Goal: Task Accomplishment & Management: Manage account settings

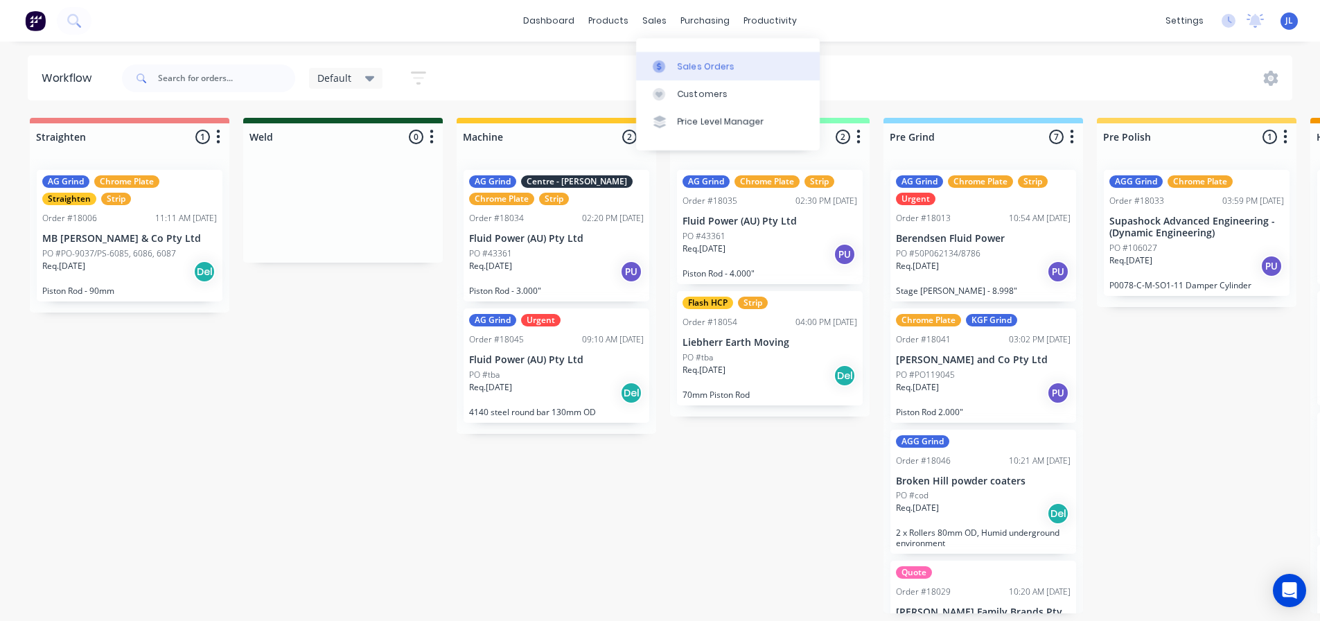
click at [666, 54] on link "Sales Orders" at bounding box center [728, 66] width 184 height 28
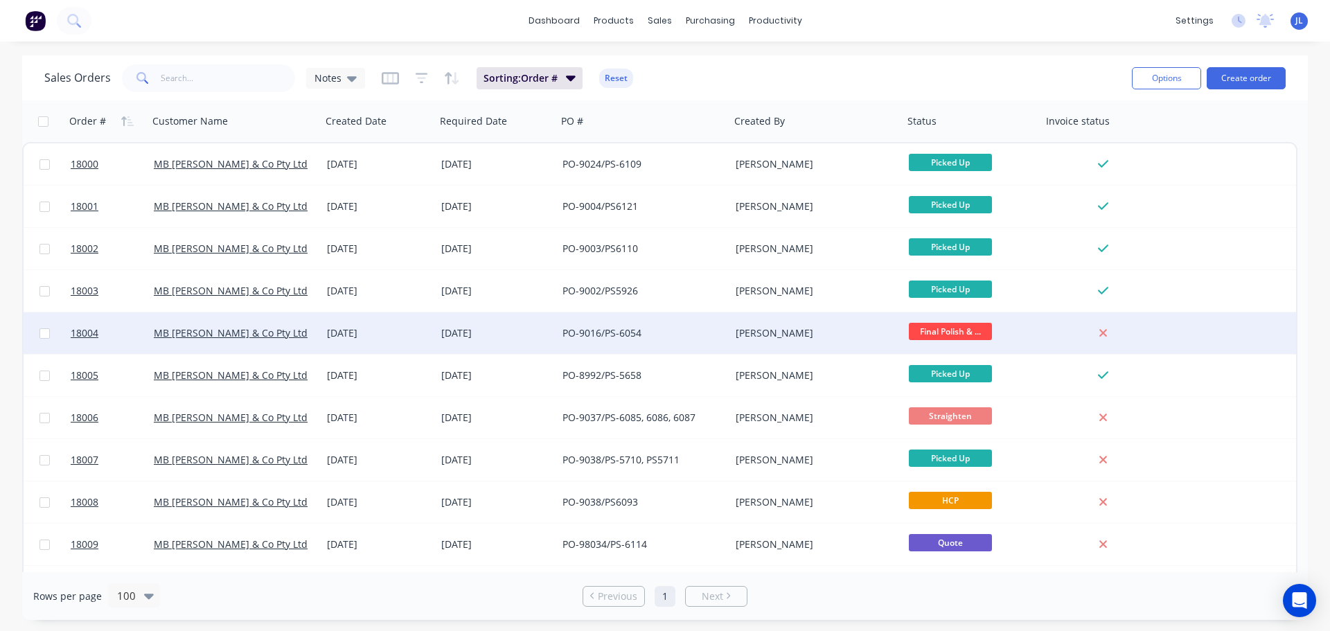
click at [427, 329] on div "[DATE]" at bounding box center [378, 333] width 103 height 14
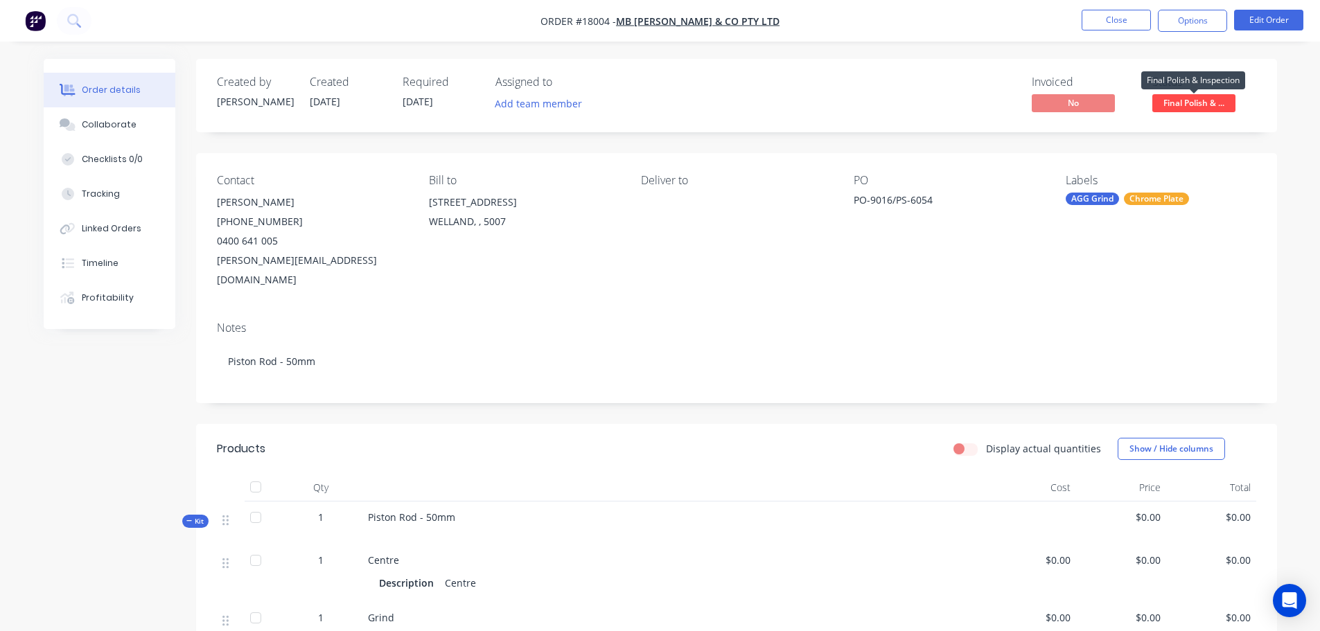
click at [1196, 105] on span "Final Polish & ..." at bounding box center [1193, 102] width 83 height 17
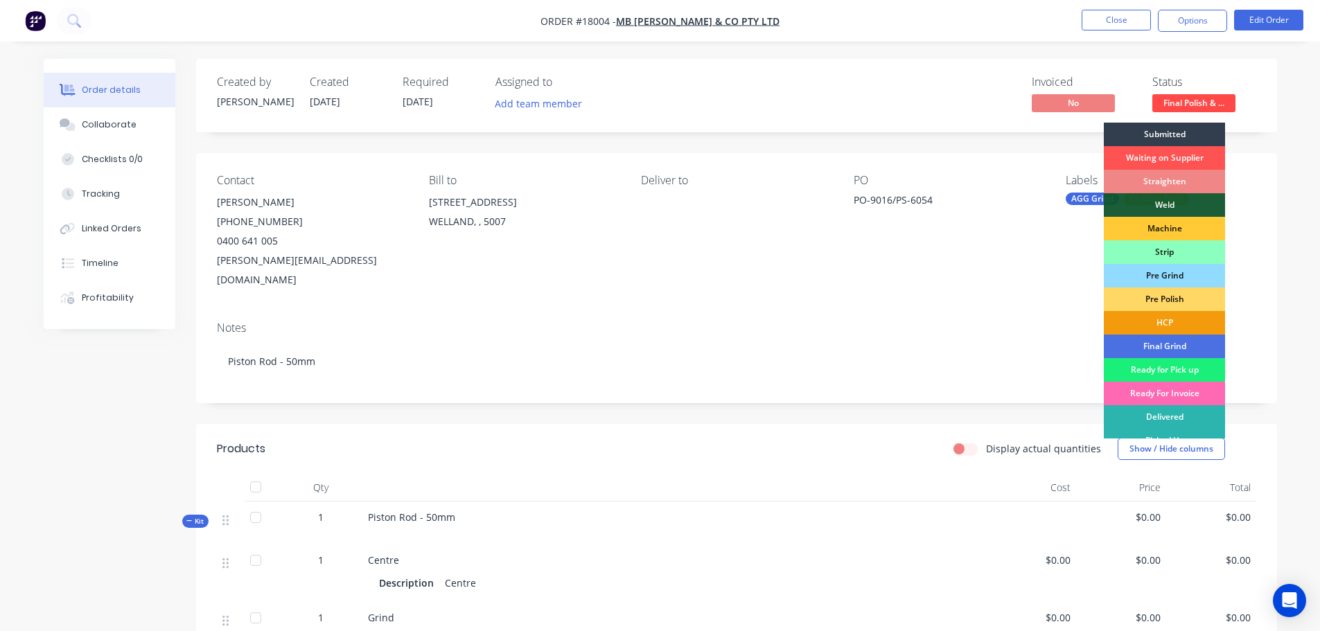
click at [1181, 390] on div "Ready For Invoice" at bounding box center [1164, 394] width 121 height 24
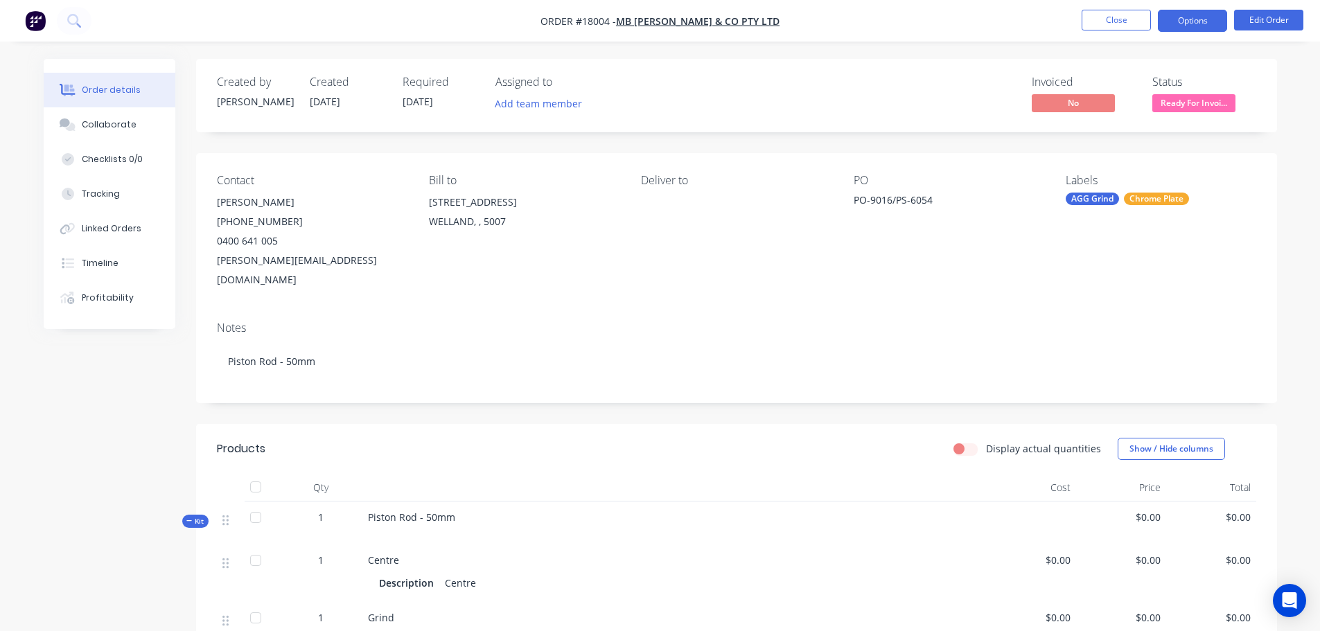
click at [1195, 14] on button "Options" at bounding box center [1192, 21] width 69 height 22
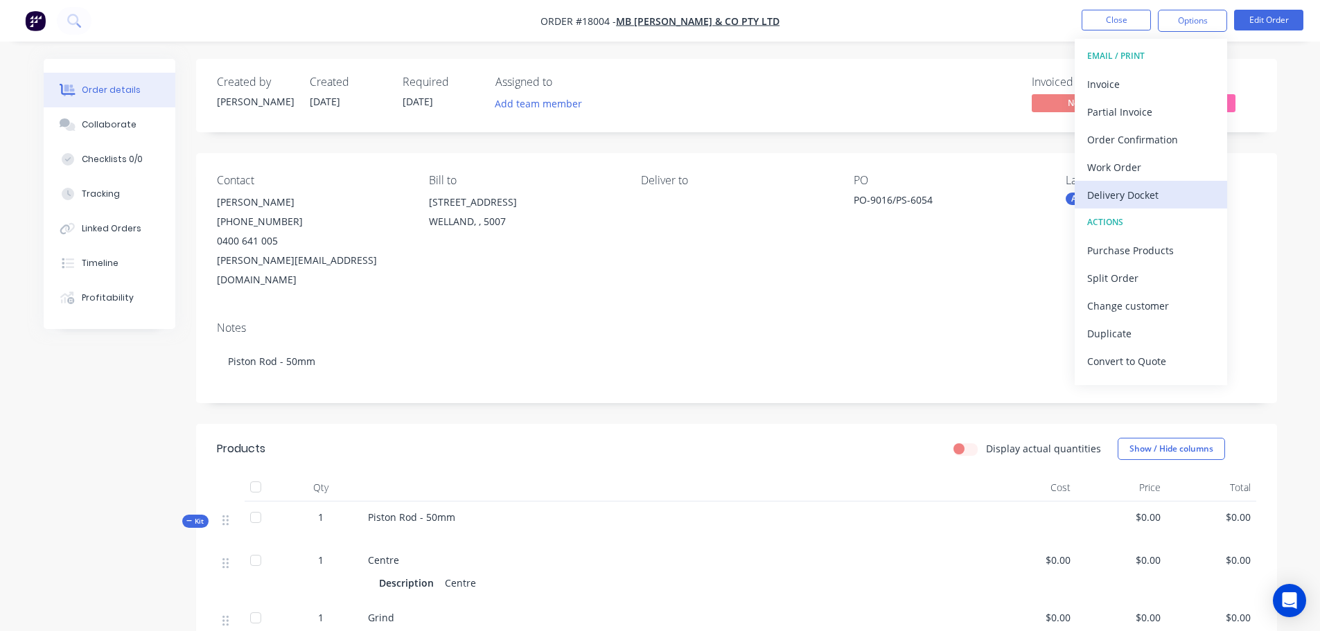
click at [1145, 197] on div "Delivery Docket" at bounding box center [1151, 195] width 128 height 20
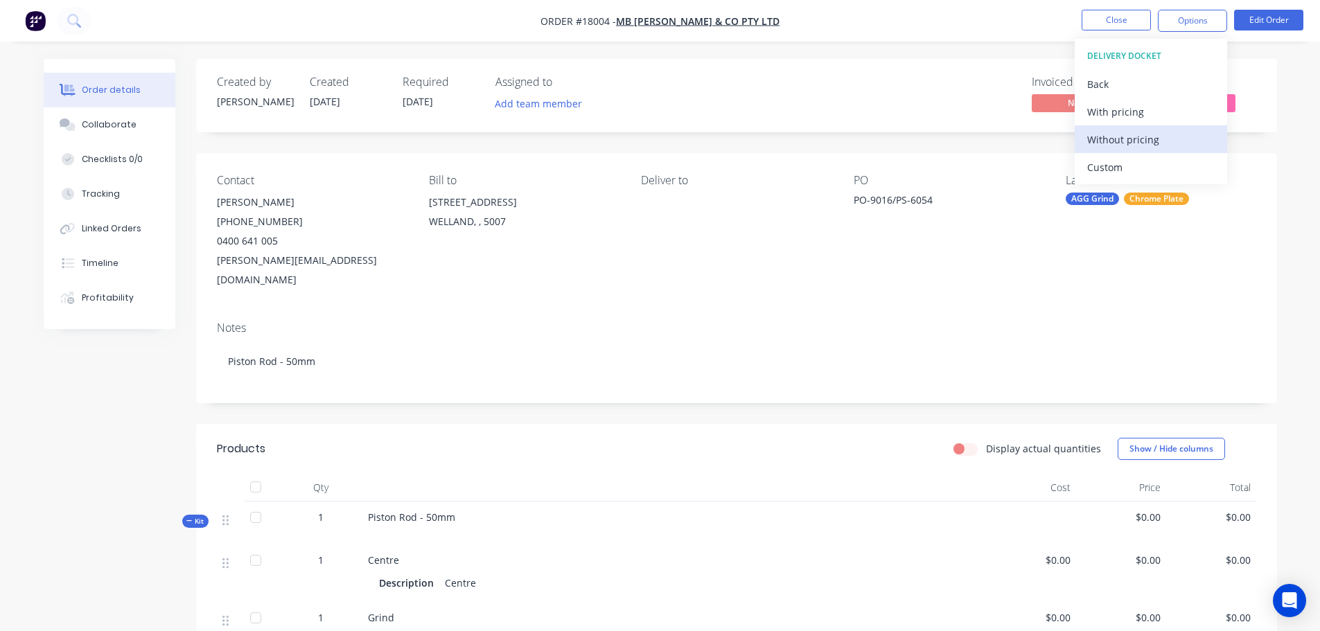
click at [1123, 142] on div "Without pricing" at bounding box center [1151, 140] width 128 height 20
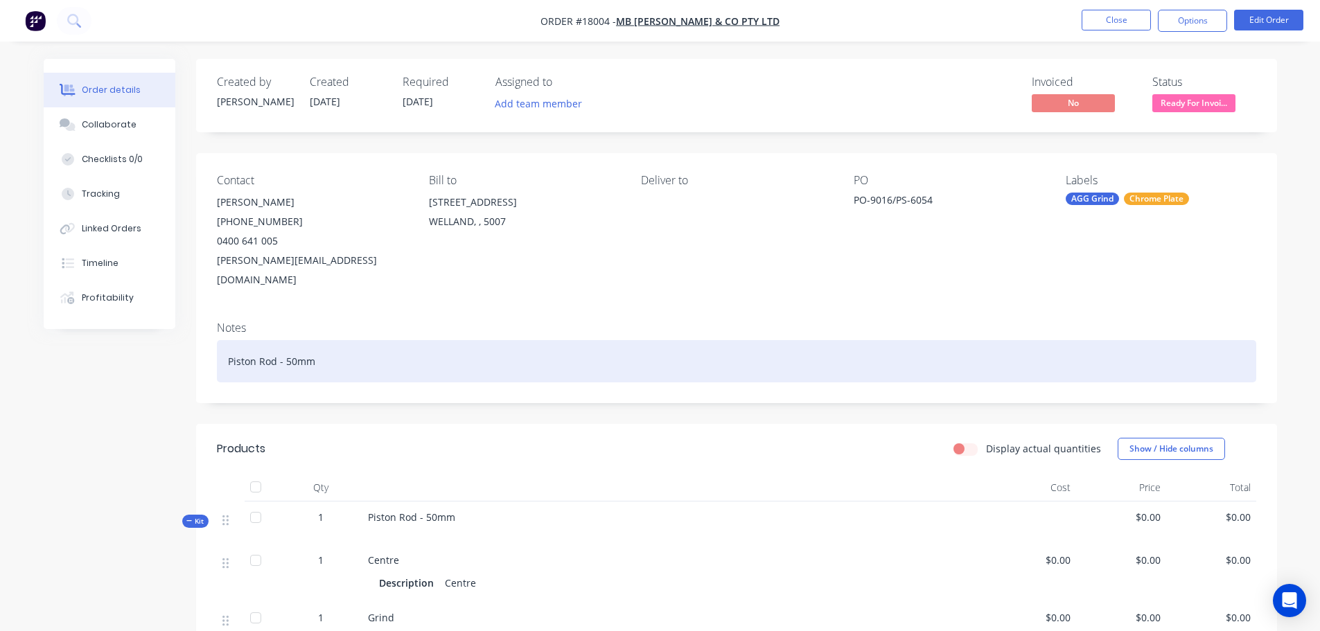
click at [314, 341] on div "Piston Rod - 50mm" at bounding box center [736, 361] width 1039 height 42
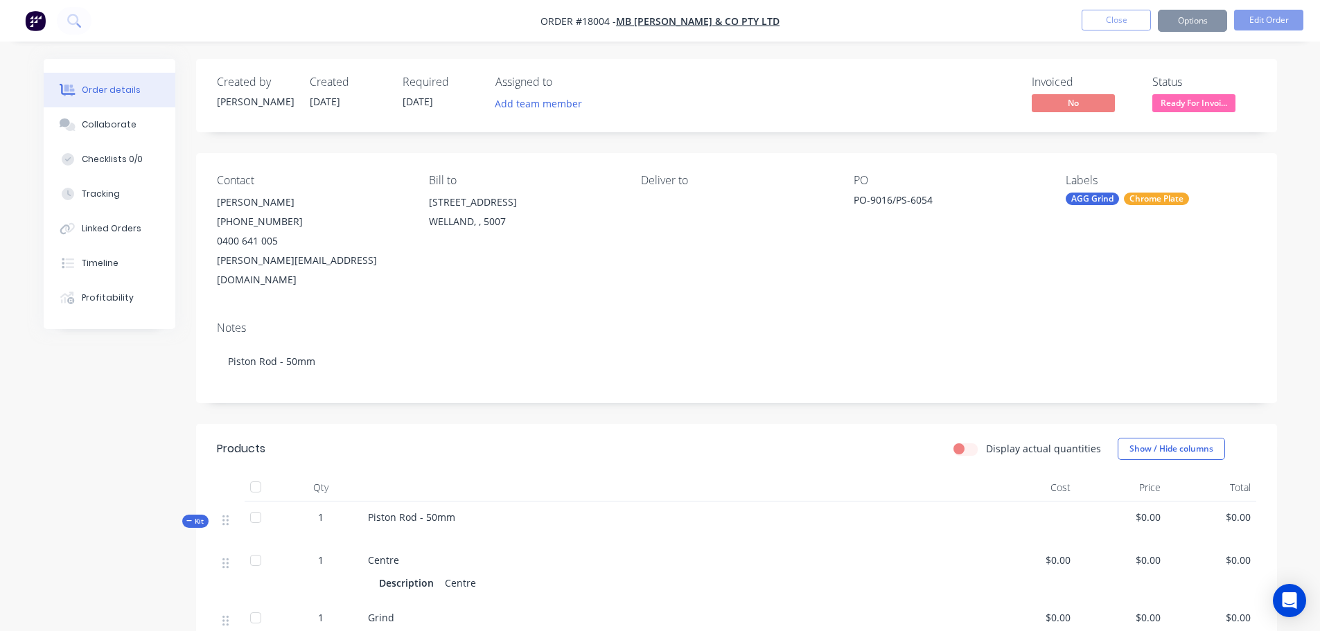
click at [448, 511] on span "Piston Rod - 50mm" at bounding box center [411, 517] width 87 height 13
click at [458, 502] on div "Piston Rod - 50mm" at bounding box center [674, 523] width 624 height 43
click at [1254, 20] on button "Edit Order" at bounding box center [1268, 20] width 69 height 21
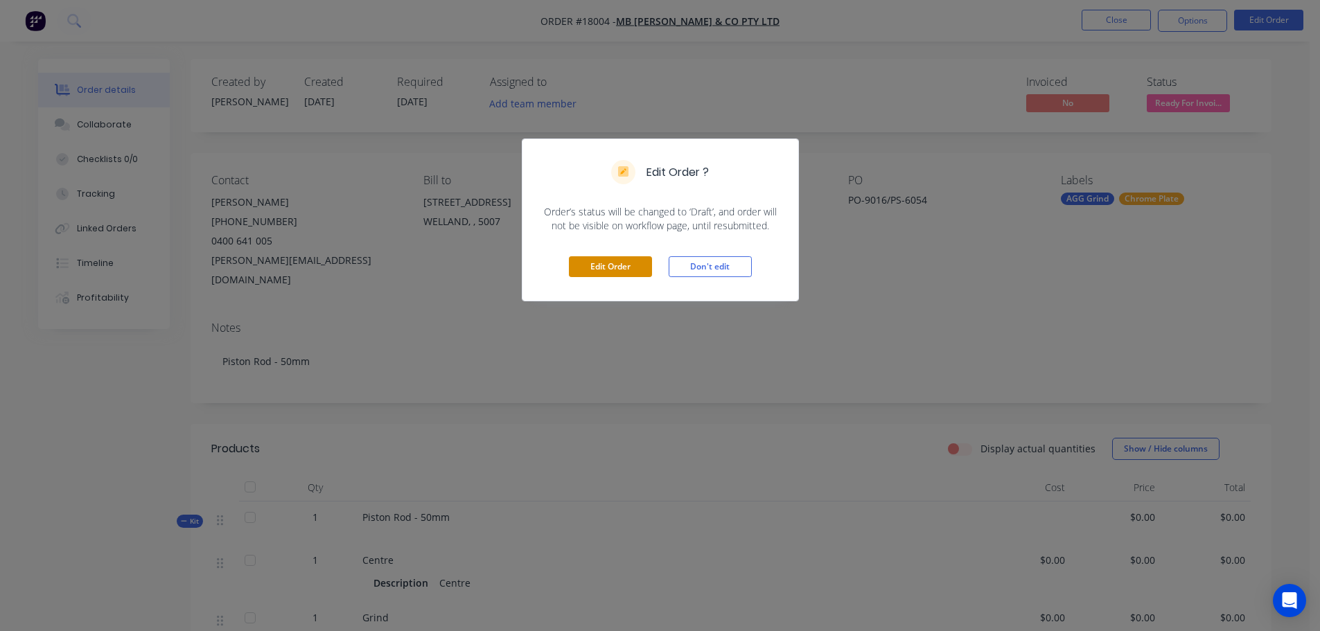
click at [631, 270] on button "Edit Order" at bounding box center [610, 266] width 83 height 21
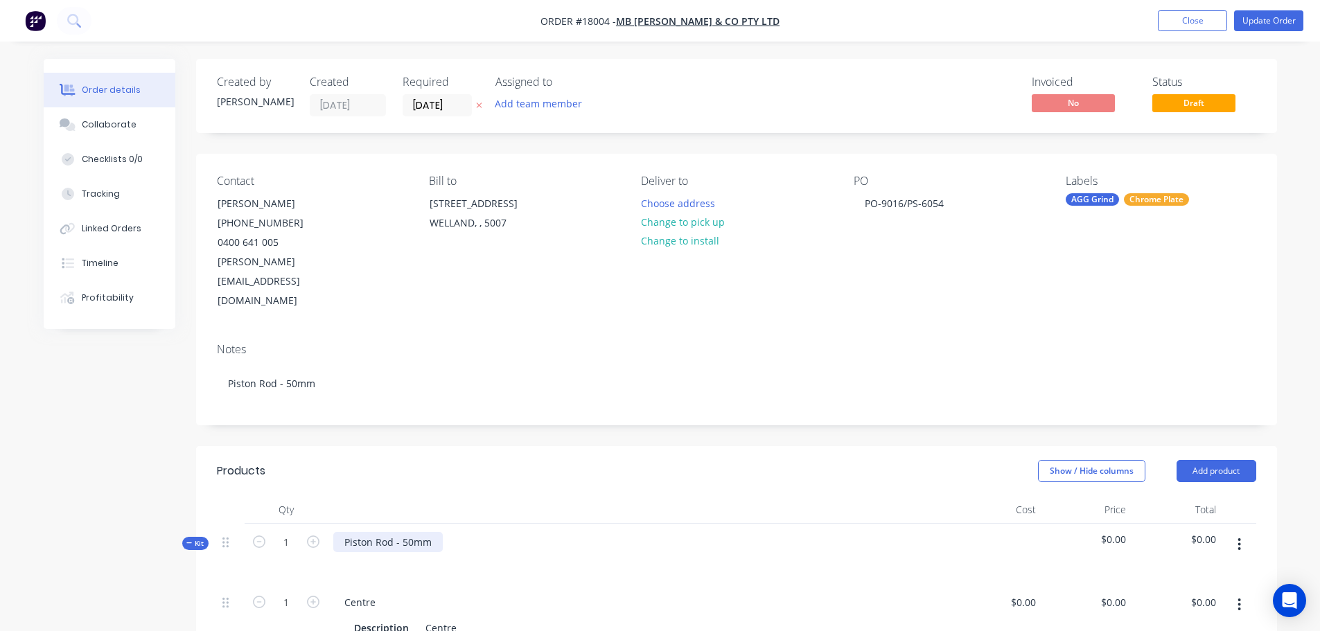
click at [436, 532] on div "Piston Rod - 50mm" at bounding box center [387, 542] width 109 height 20
click at [131, 220] on button "Linked Orders" at bounding box center [110, 228] width 132 height 35
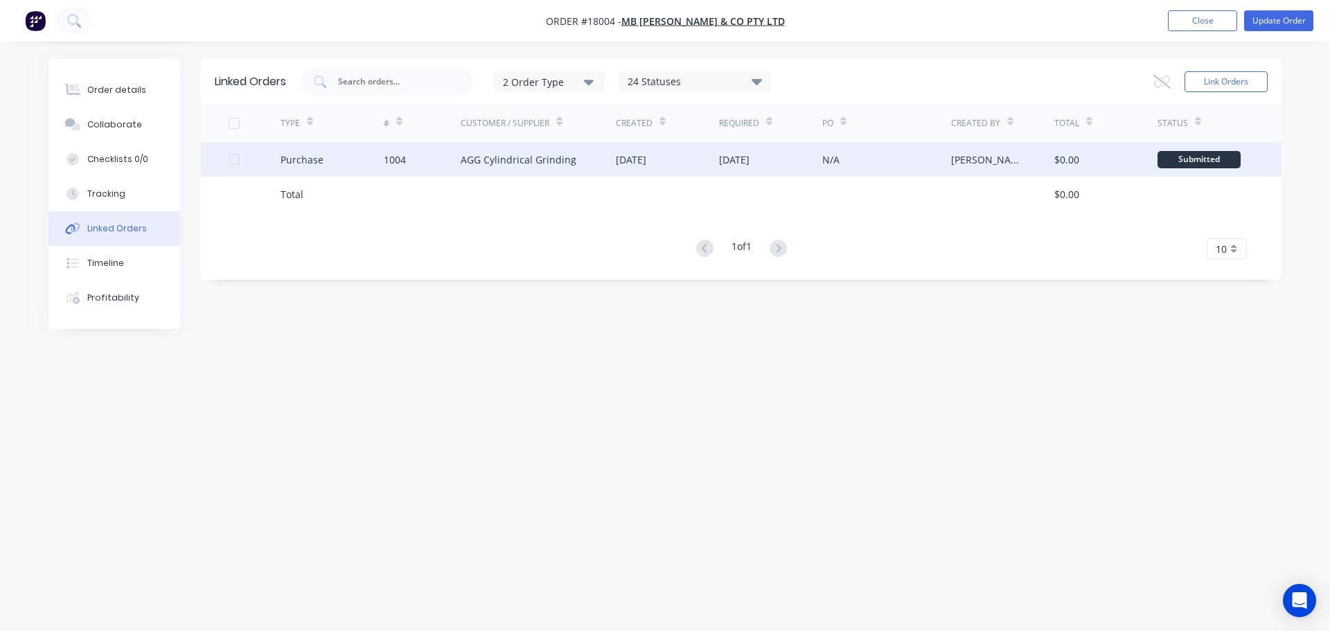
click at [588, 164] on div "AGG Cylindrical Grinding" at bounding box center [538, 159] width 155 height 35
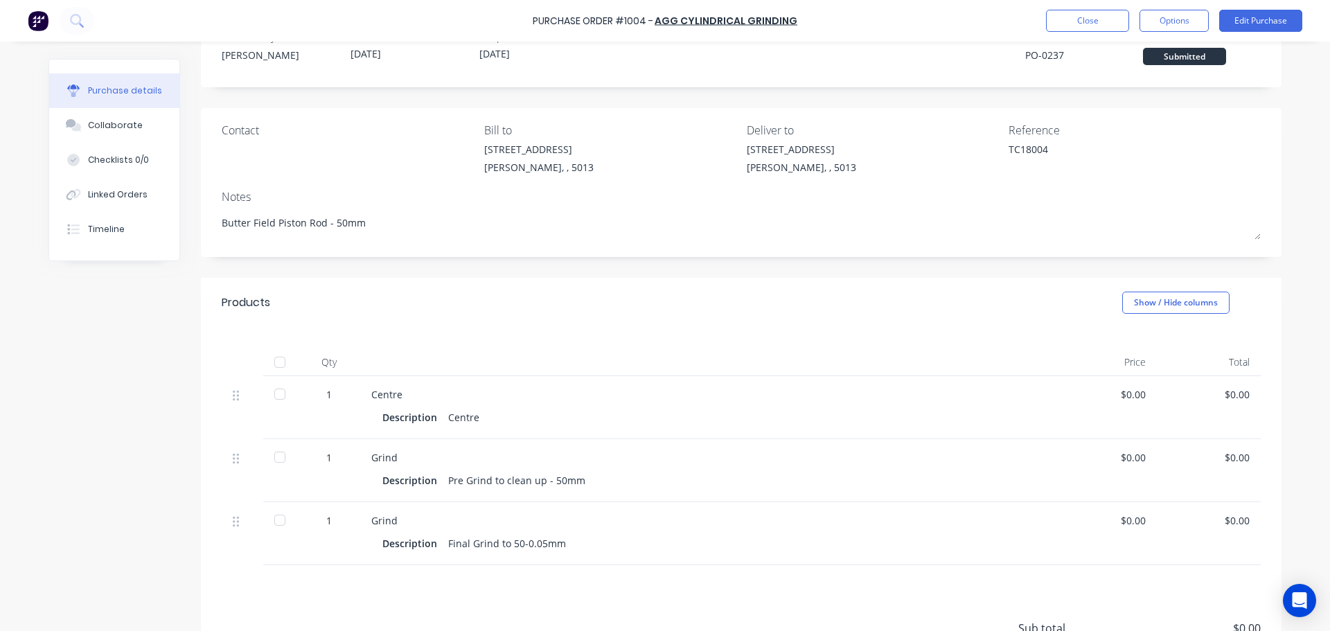
scroll to position [69, 0]
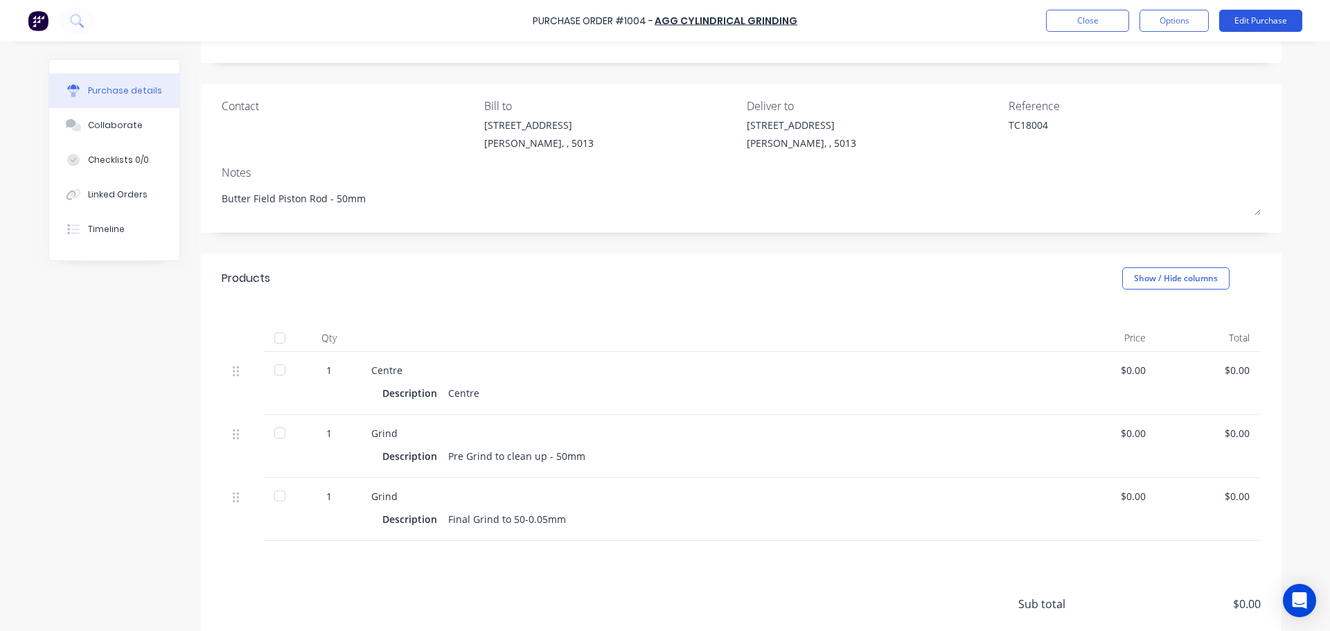
click at [1247, 12] on button "Edit Purchase" at bounding box center [1261, 21] width 83 height 22
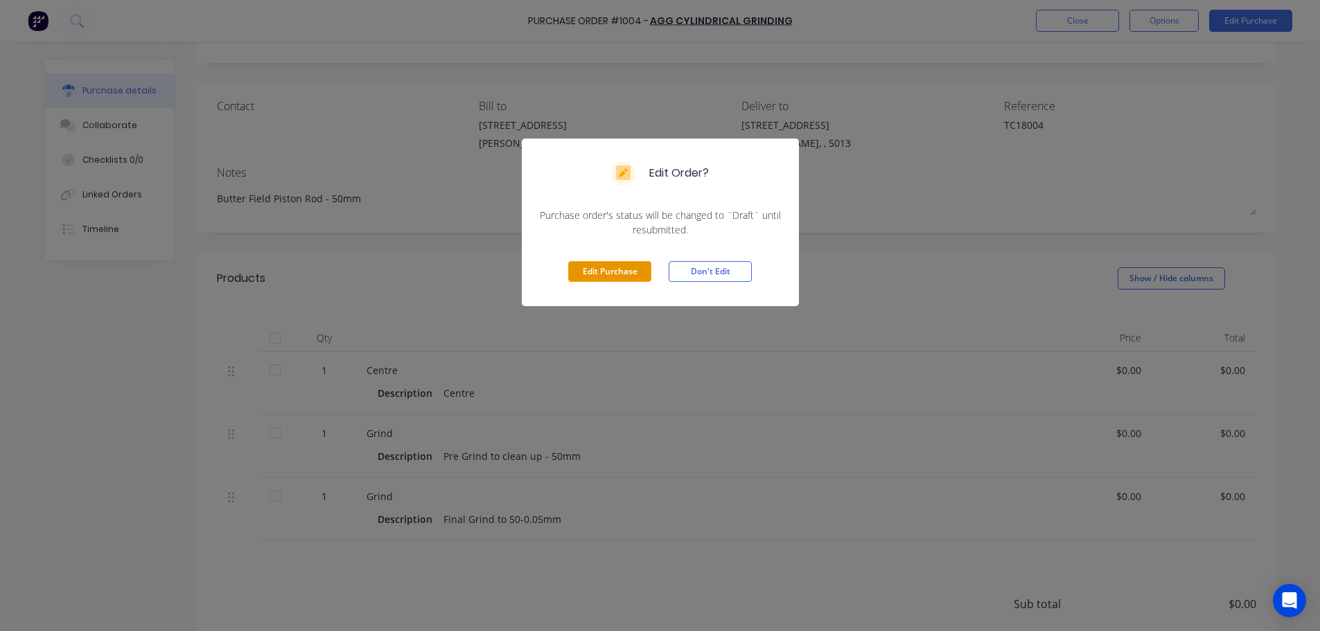
click at [590, 271] on button "Edit Purchase" at bounding box center [609, 271] width 83 height 21
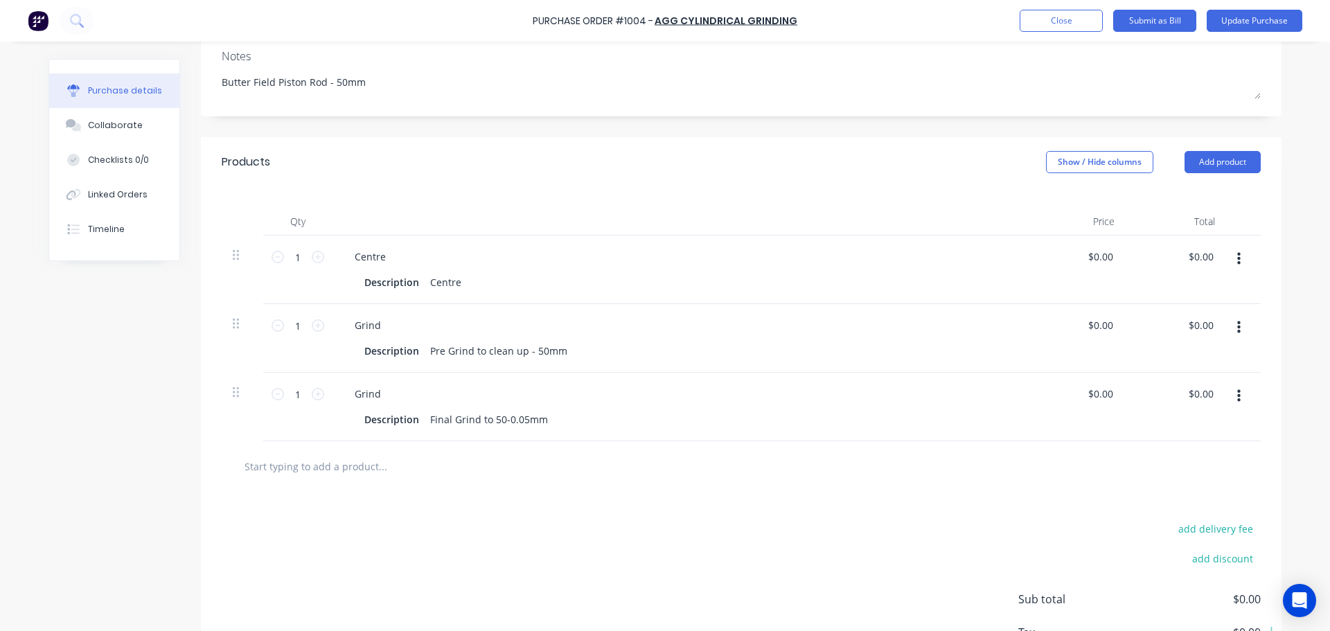
scroll to position [208, 0]
type textarea "x"
click at [1085, 394] on input "0.0000" at bounding box center [1100, 393] width 32 height 20
type input "180.0000"
type textarea "x"
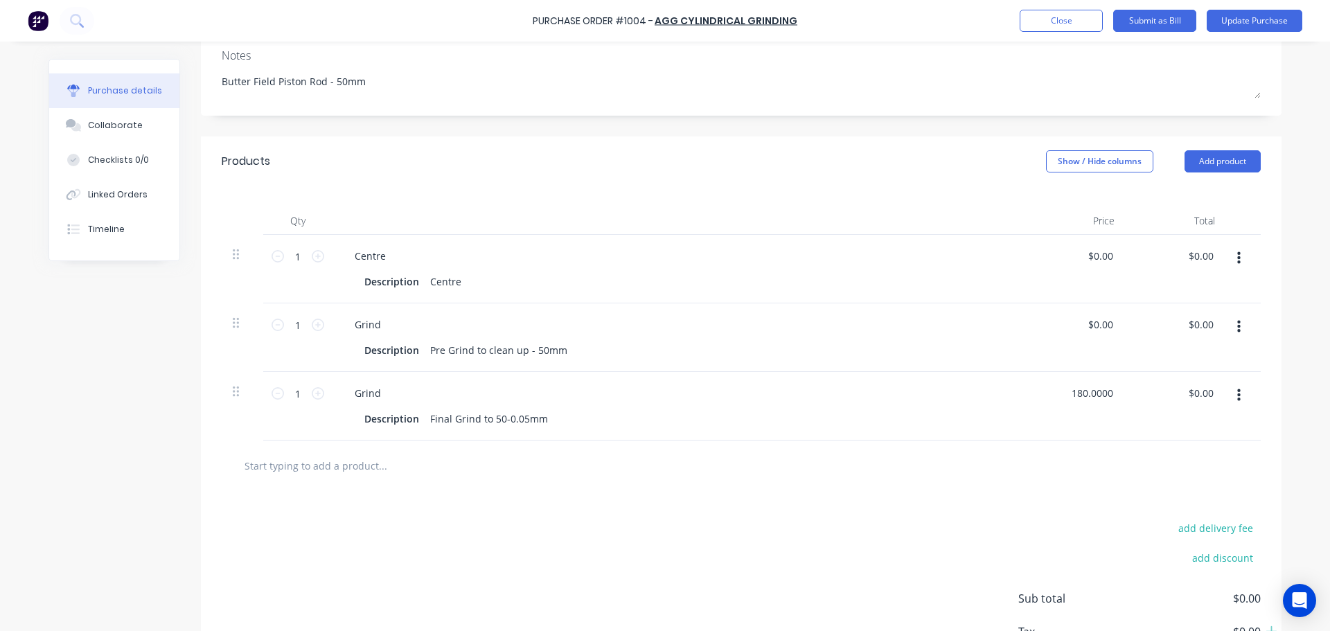
type input "$180.00"
click at [955, 552] on div "add delivery fee add discount Sub total $0.00 Tax $0.00 Total $0.00" at bounding box center [741, 605] width 1081 height 228
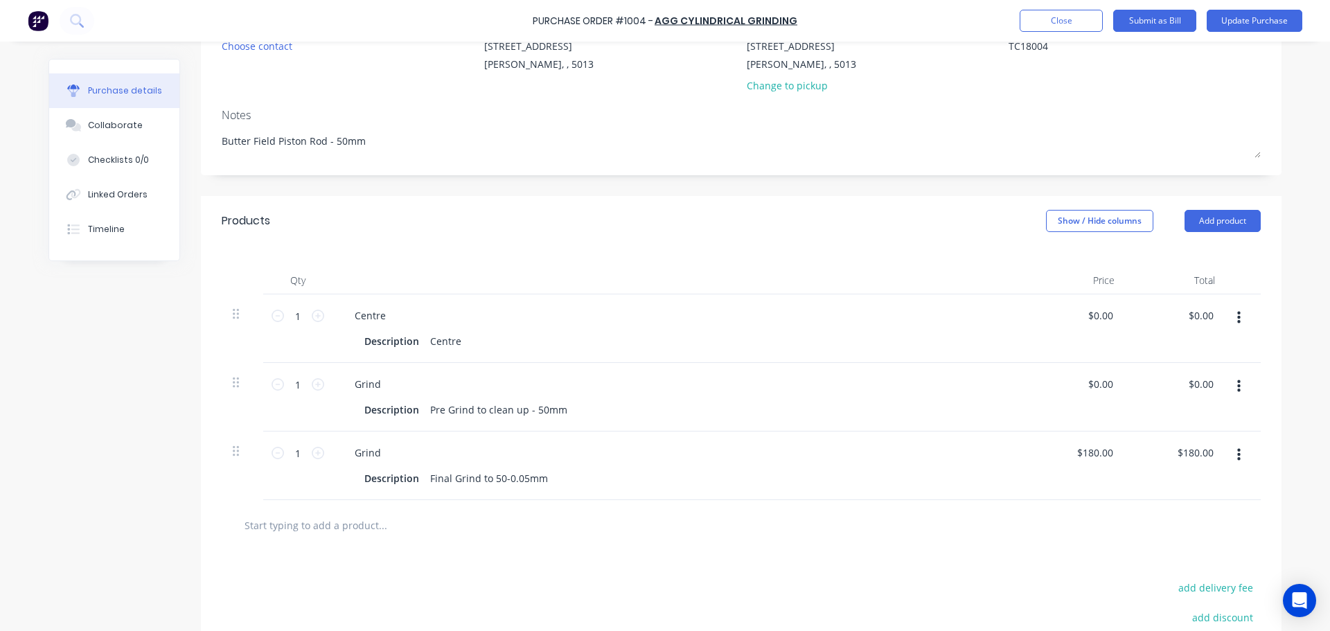
scroll to position [0, 0]
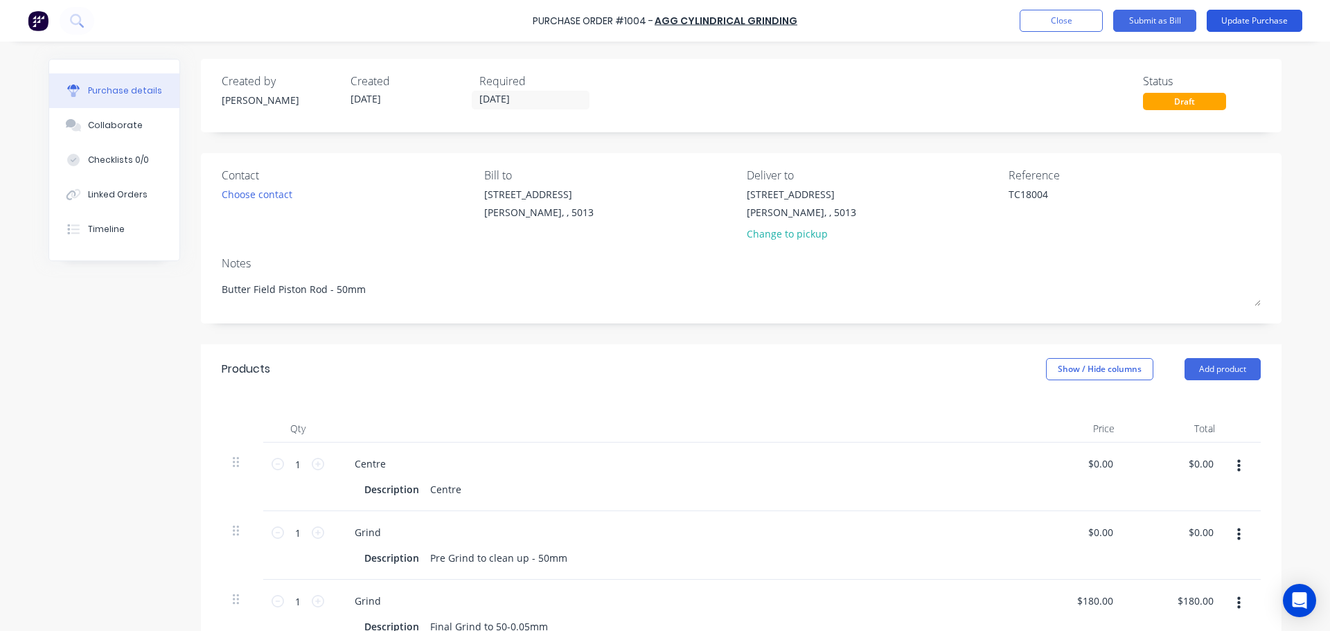
click at [1248, 23] on button "Update Purchase" at bounding box center [1255, 21] width 96 height 22
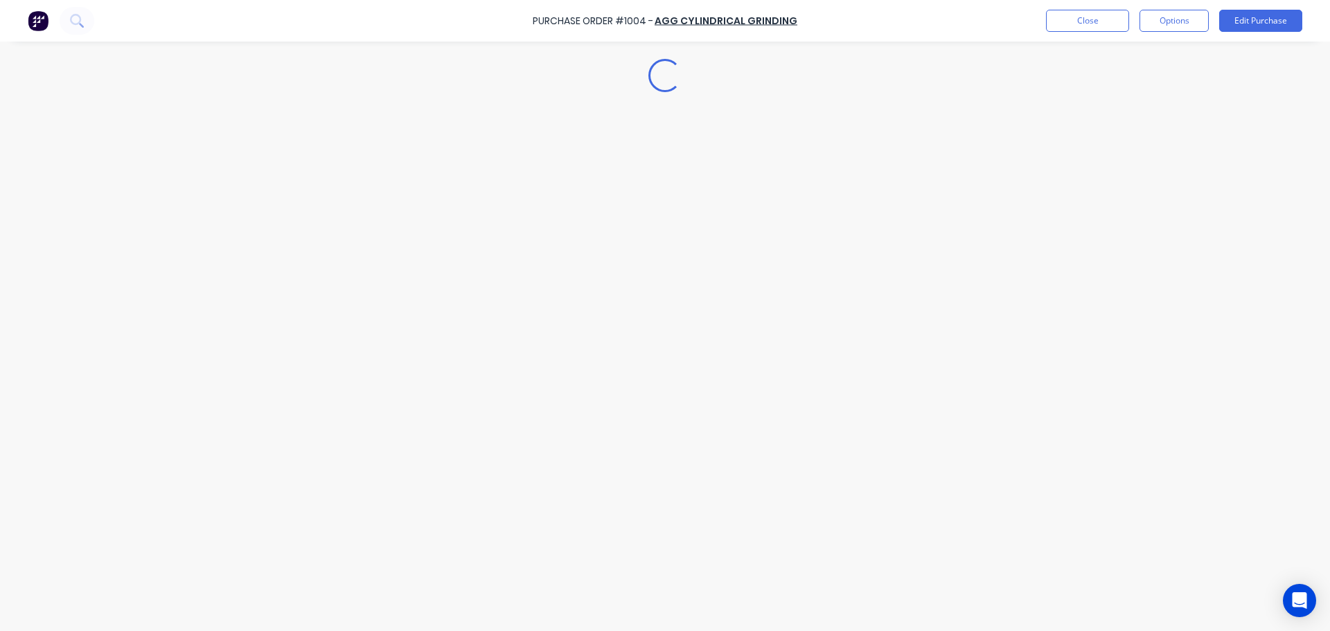
type textarea "x"
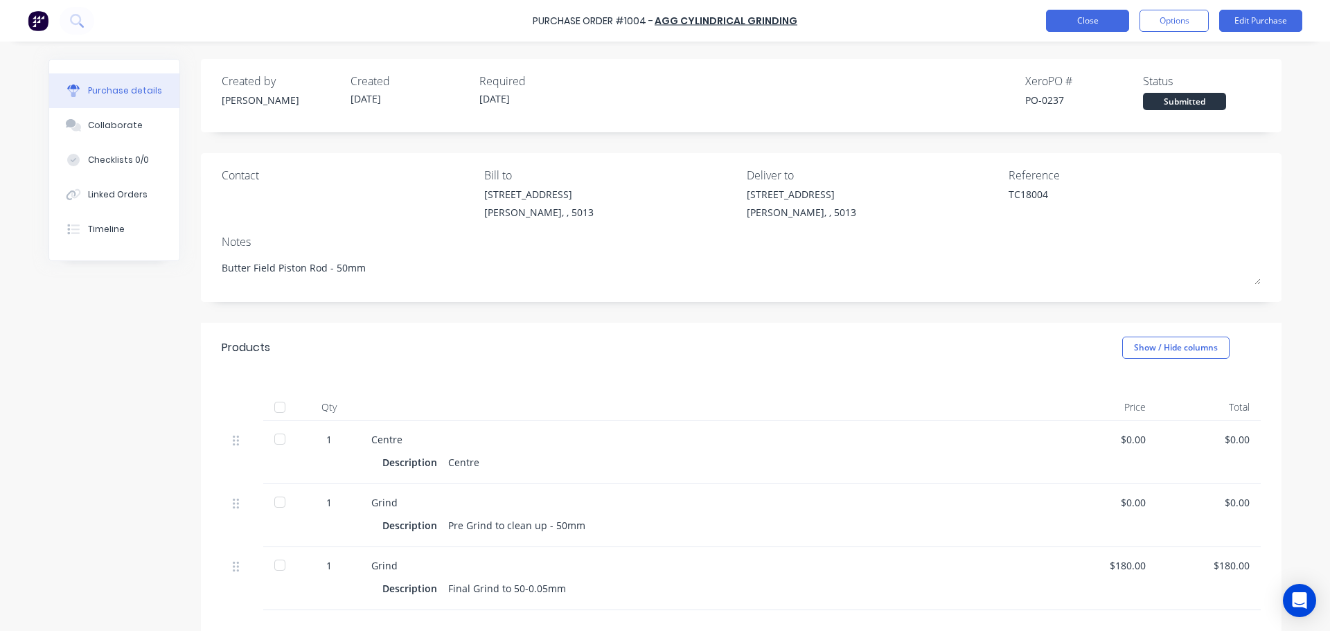
click at [1066, 27] on button "Close" at bounding box center [1087, 21] width 83 height 22
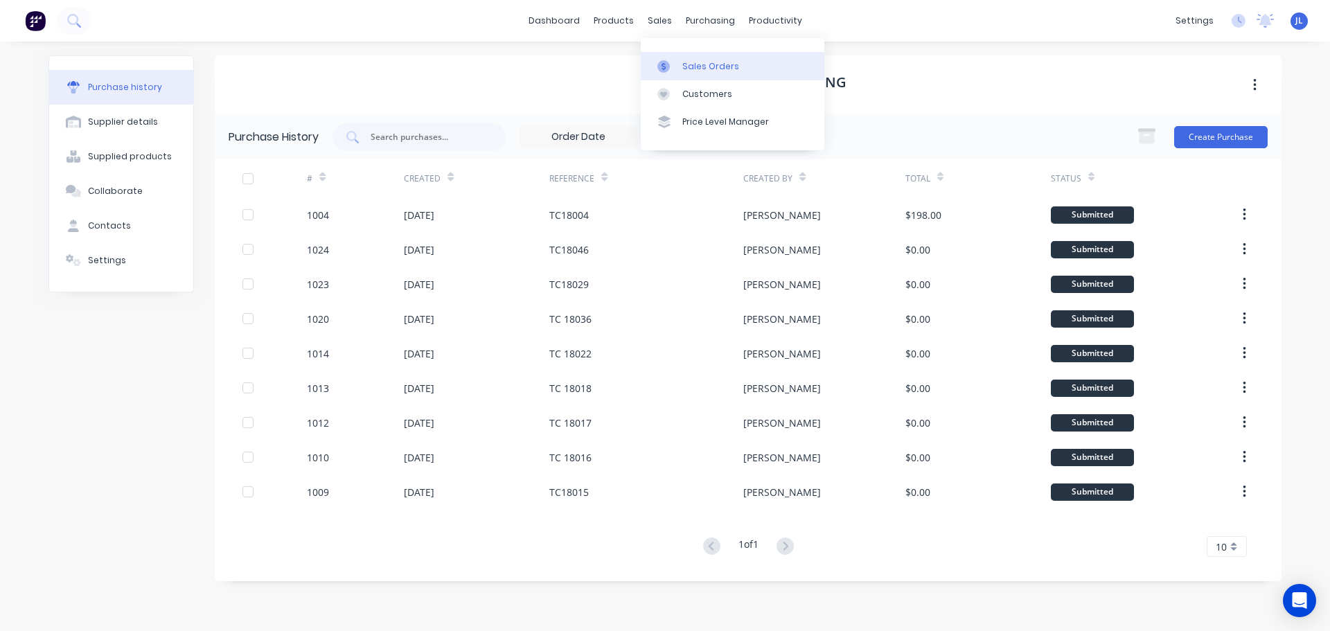
click at [668, 59] on link "Sales Orders" at bounding box center [733, 66] width 184 height 28
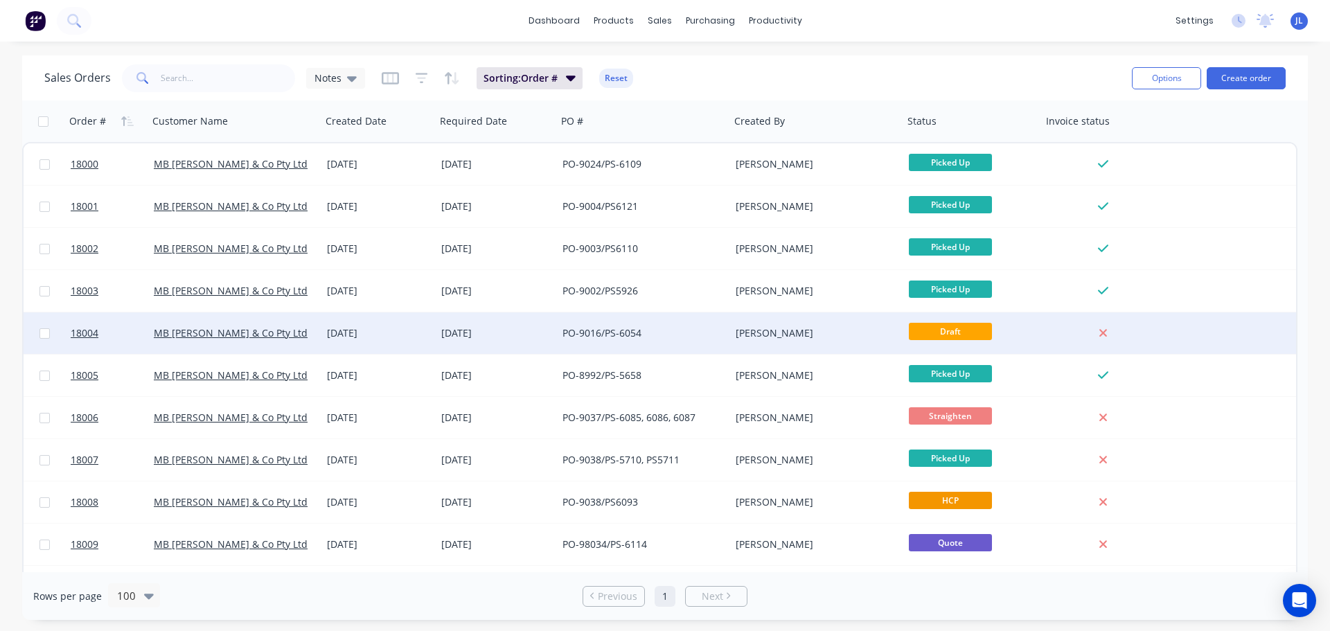
click at [294, 326] on div "MB [PERSON_NAME] & Co Pty Ltd" at bounding box center [231, 333] width 154 height 14
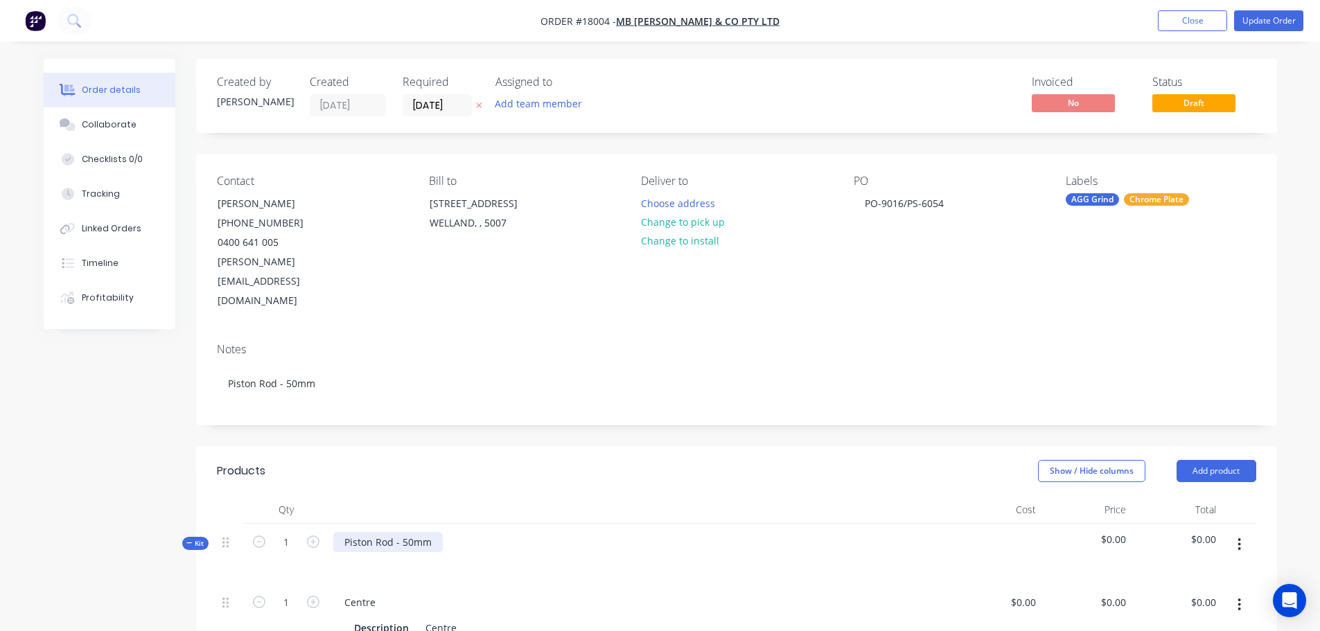
click at [434, 532] on div "Piston Rod - 50mm" at bounding box center [387, 542] width 109 height 20
click at [475, 460] on div "Show / Hide columns Add product" at bounding box center [846, 471] width 818 height 22
click at [1260, 26] on button "Update Order" at bounding box center [1268, 20] width 69 height 21
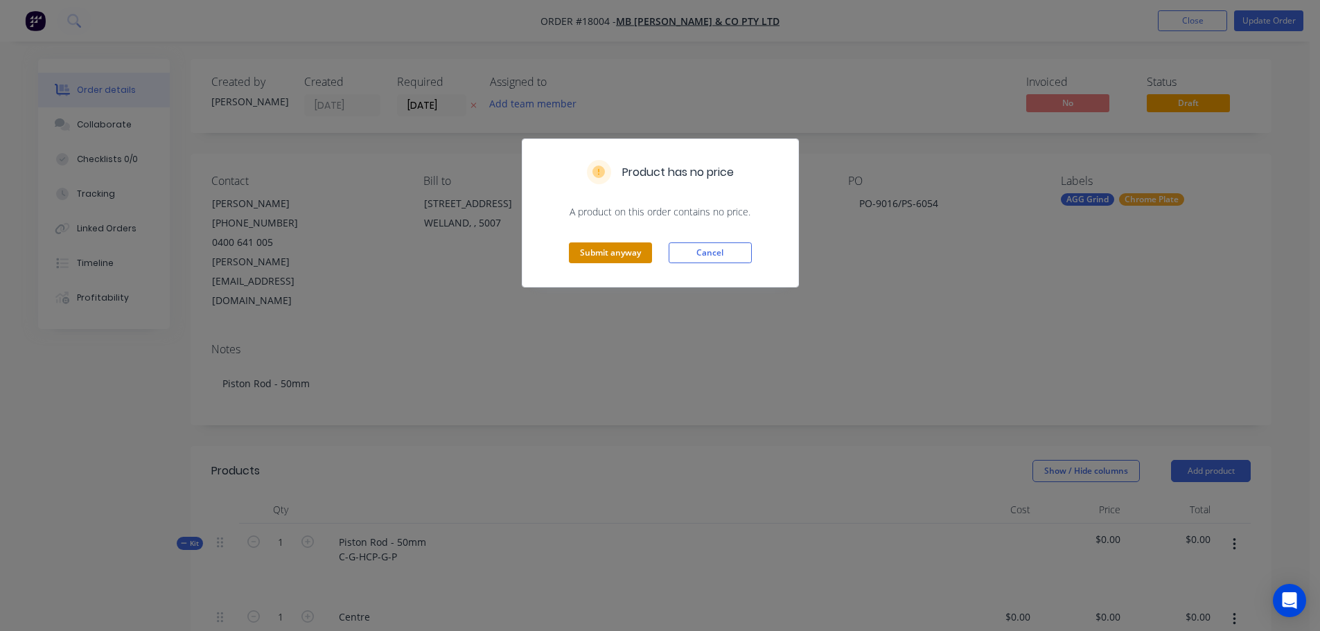
click at [631, 248] on button "Submit anyway" at bounding box center [610, 253] width 83 height 21
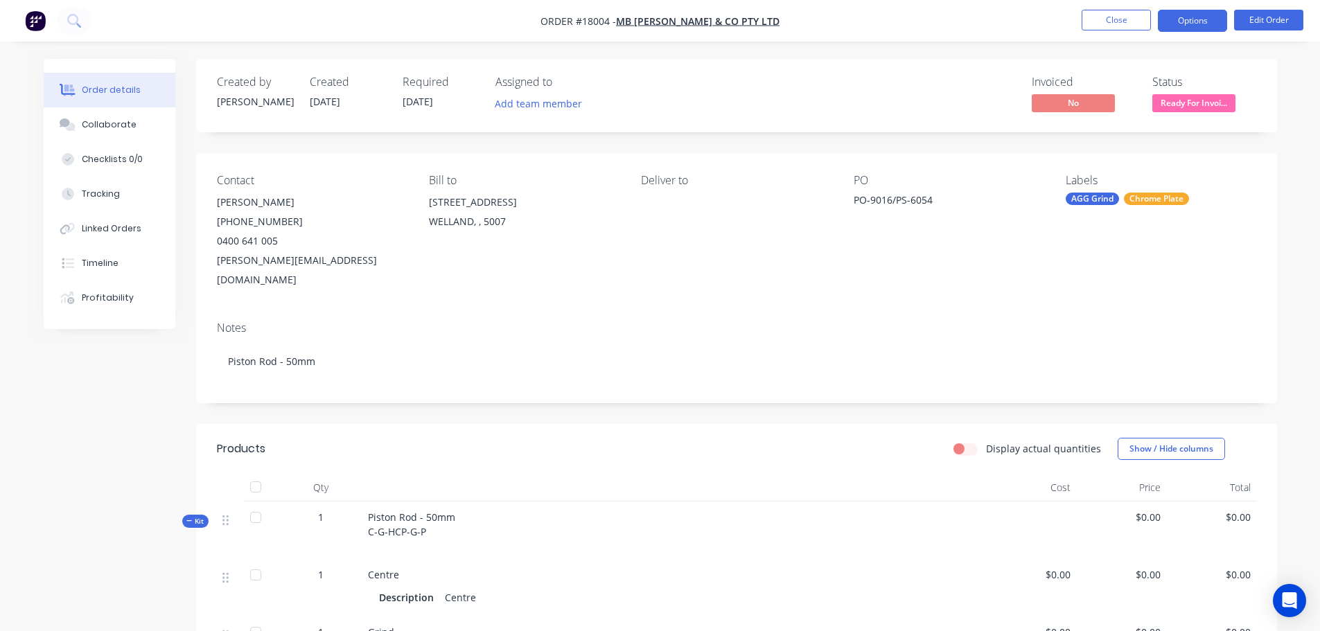
click at [1199, 26] on button "Options" at bounding box center [1192, 21] width 69 height 22
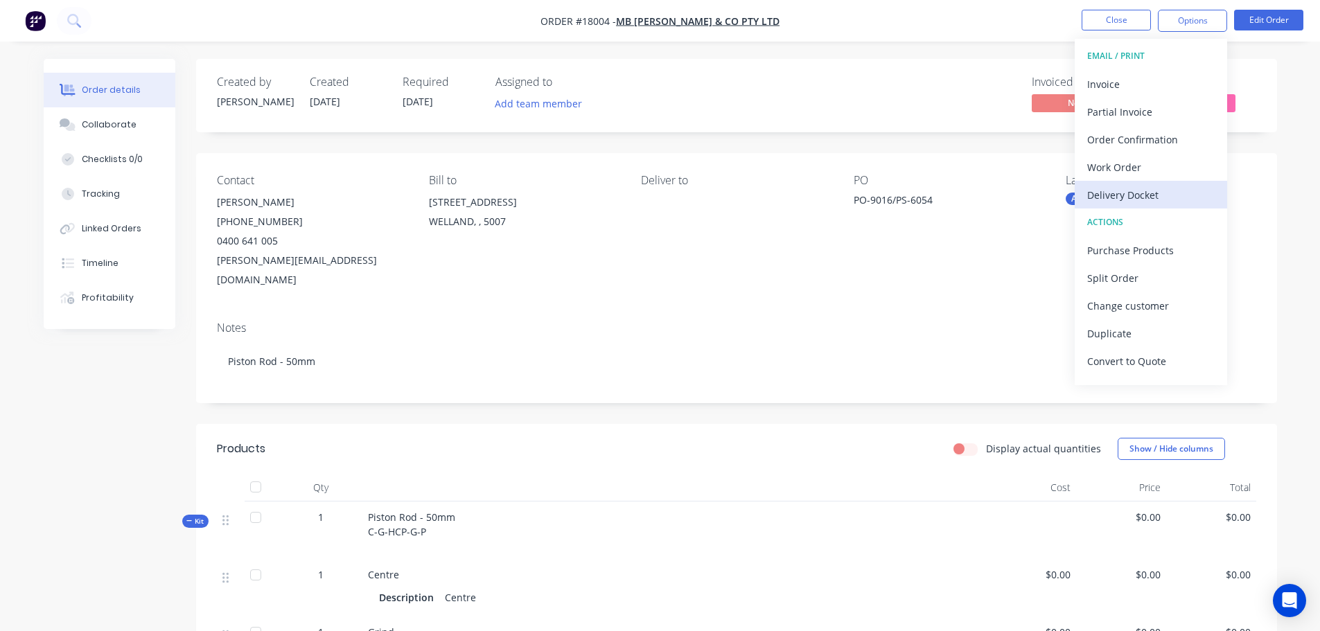
click at [1138, 200] on div "Delivery Docket" at bounding box center [1151, 195] width 128 height 20
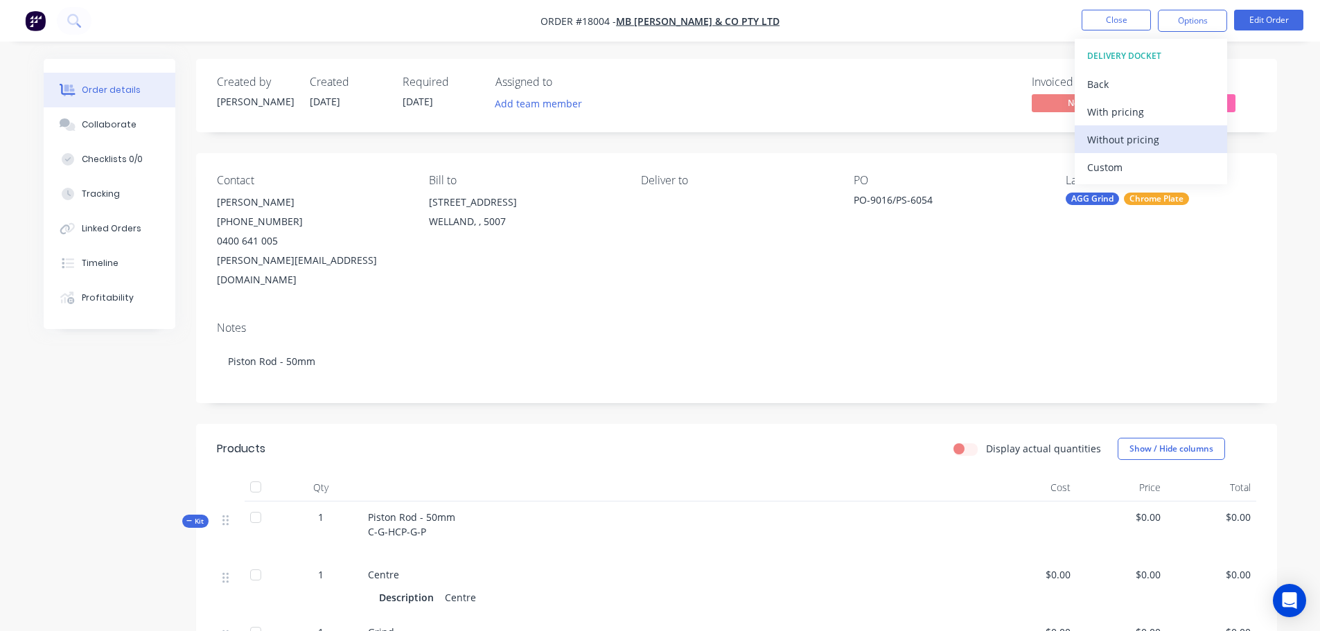
click at [1111, 141] on div "Without pricing" at bounding box center [1151, 140] width 128 height 20
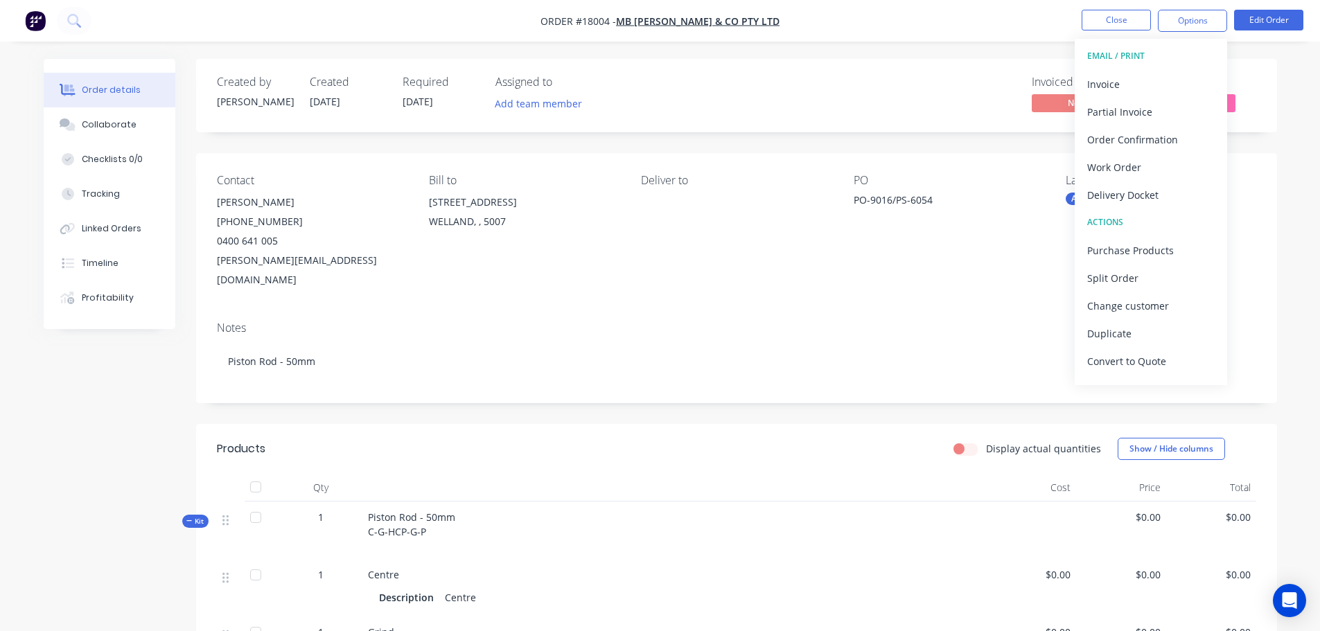
click at [33, 12] on img "button" at bounding box center [35, 20] width 21 height 21
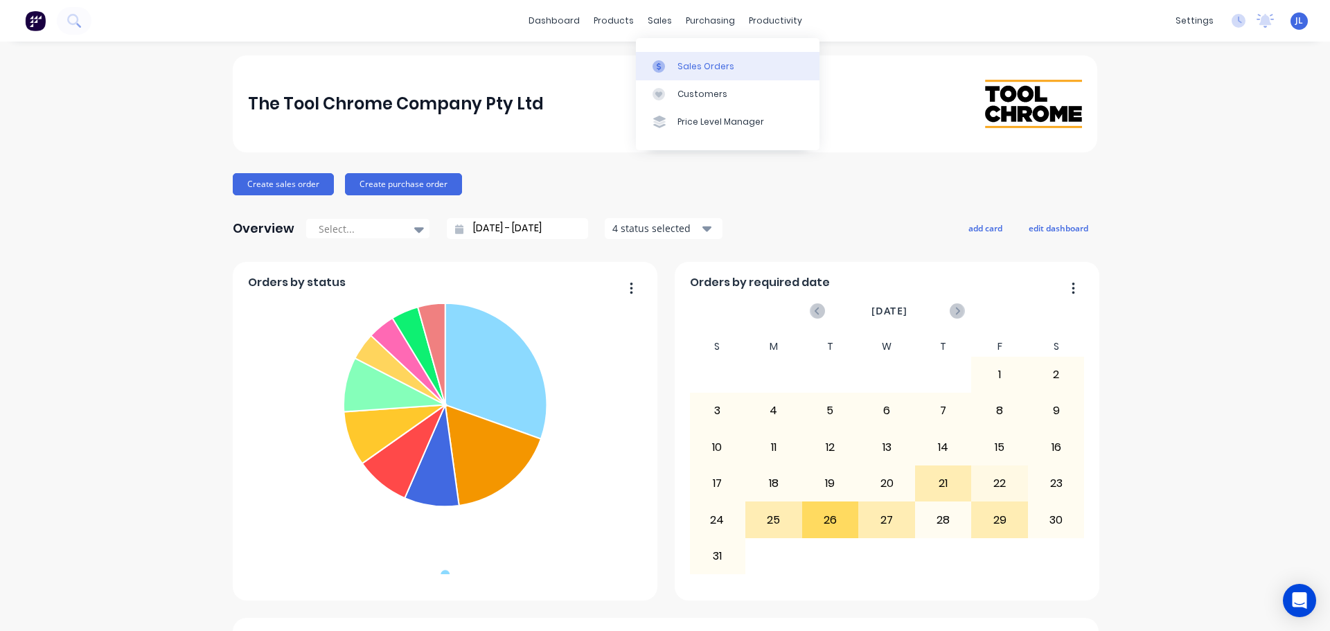
click at [667, 62] on div at bounding box center [663, 66] width 21 height 12
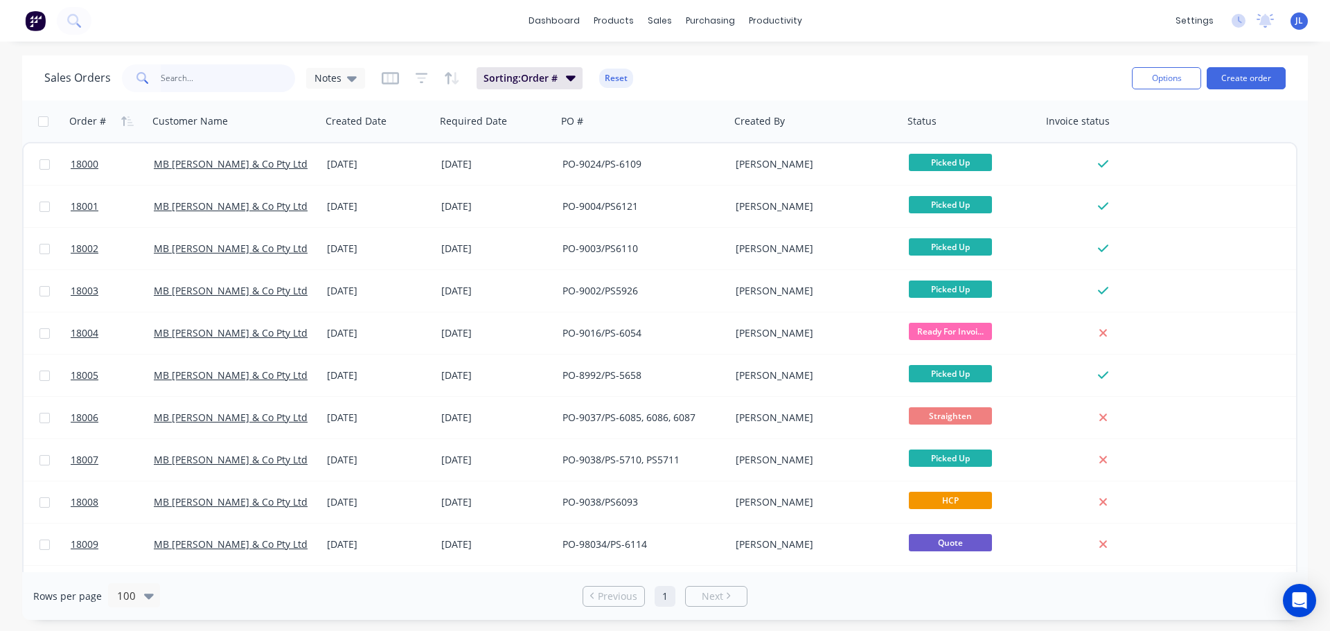
click at [216, 79] on input "text" at bounding box center [228, 78] width 135 height 28
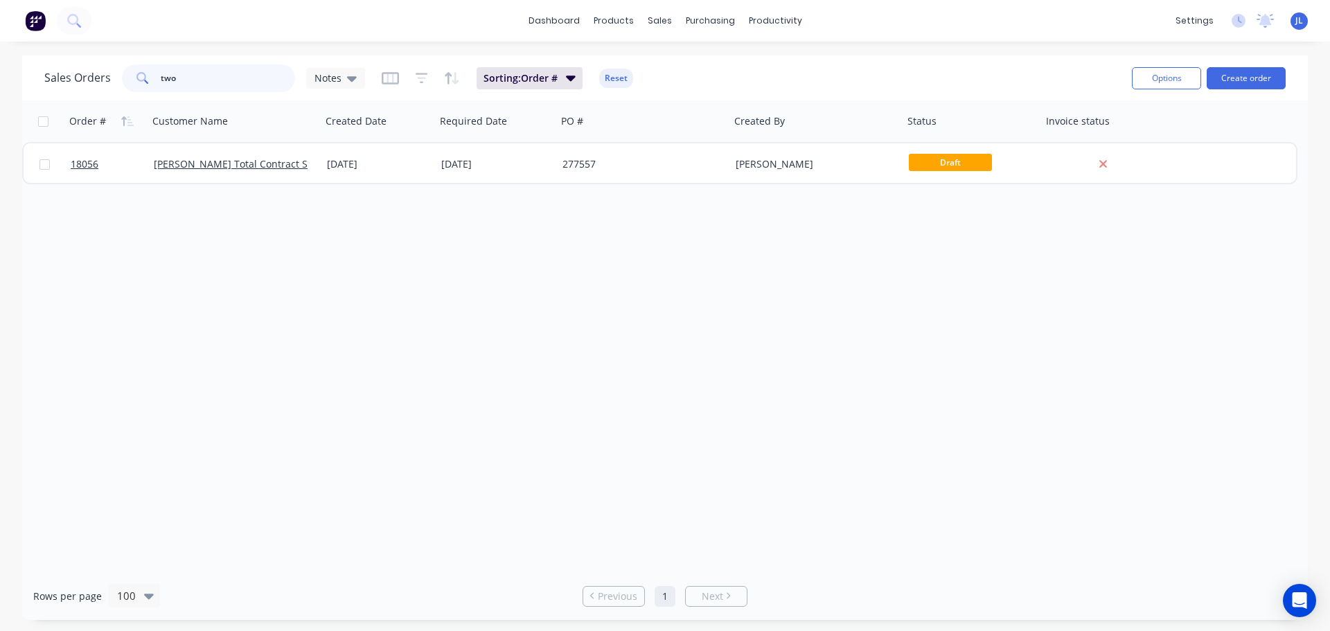
type input "two"
